Goal: Complete application form

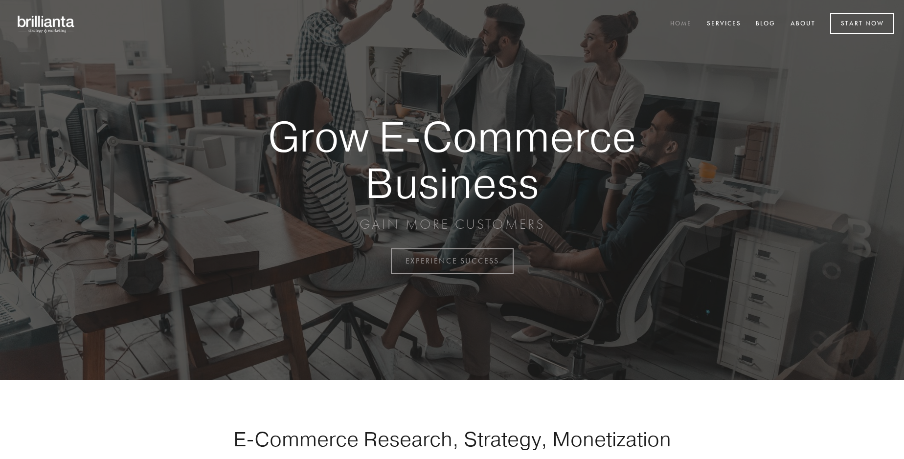
scroll to position [2565, 0]
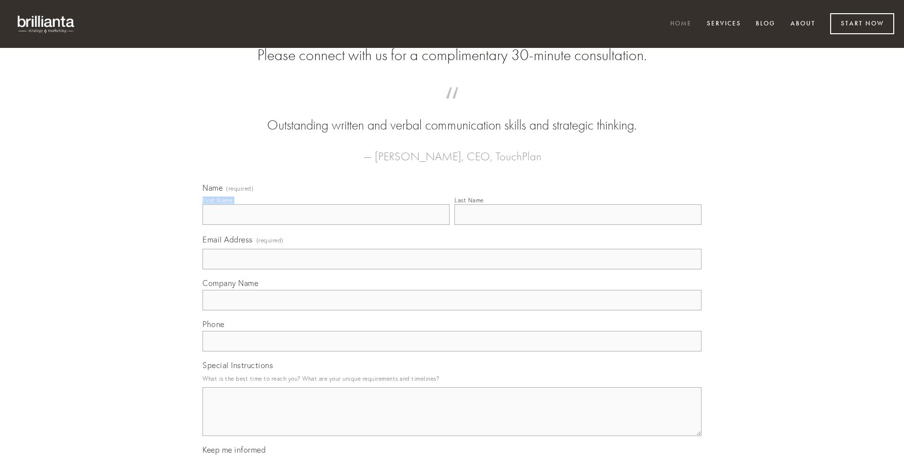
type input "[PERSON_NAME]"
click at [578, 225] on input "Last Name" at bounding box center [578, 215] width 247 height 21
type input "[PERSON_NAME]"
click at [452, 270] on input "Email Address (required)" at bounding box center [452, 259] width 499 height 21
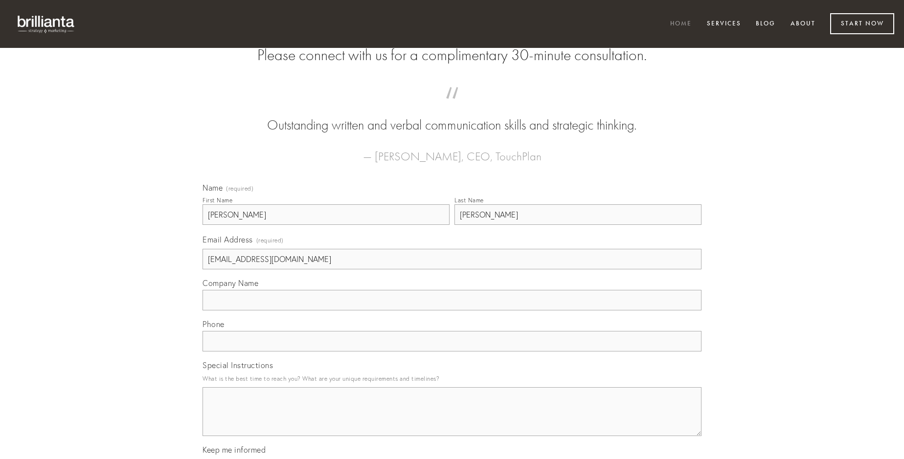
type input "[EMAIL_ADDRESS][DOMAIN_NAME]"
click at [452, 311] on input "Company Name" at bounding box center [452, 300] width 499 height 21
type input "ventito"
click at [452, 352] on input "text" at bounding box center [452, 341] width 499 height 21
click at [452, 421] on textarea "Special Instructions" at bounding box center [452, 412] width 499 height 49
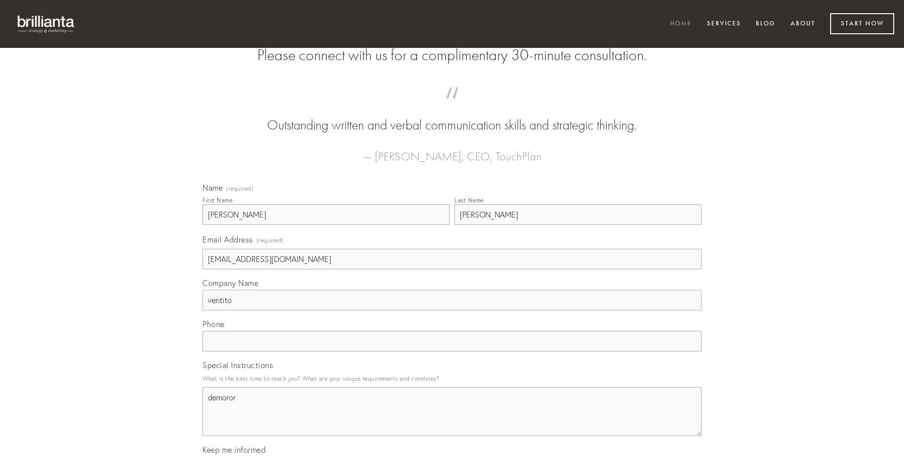
type textarea "demoror"
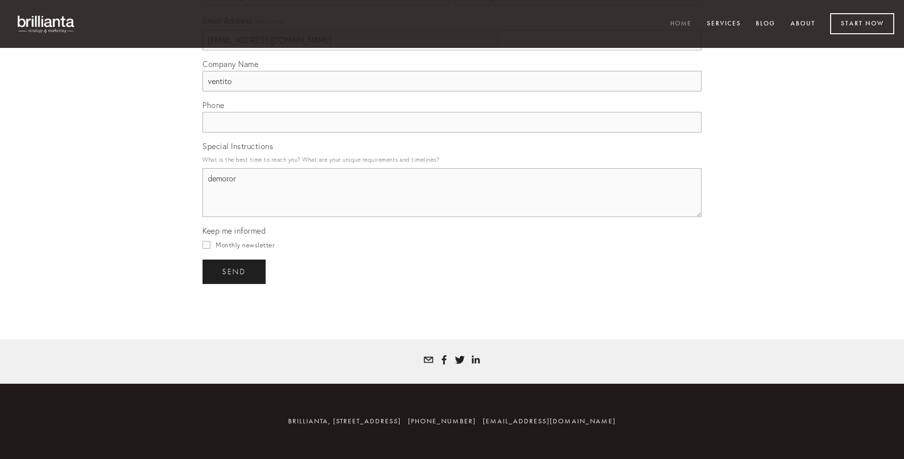
click at [235, 272] on span "send" at bounding box center [234, 272] width 24 height 9
